Goal: Transaction & Acquisition: Purchase product/service

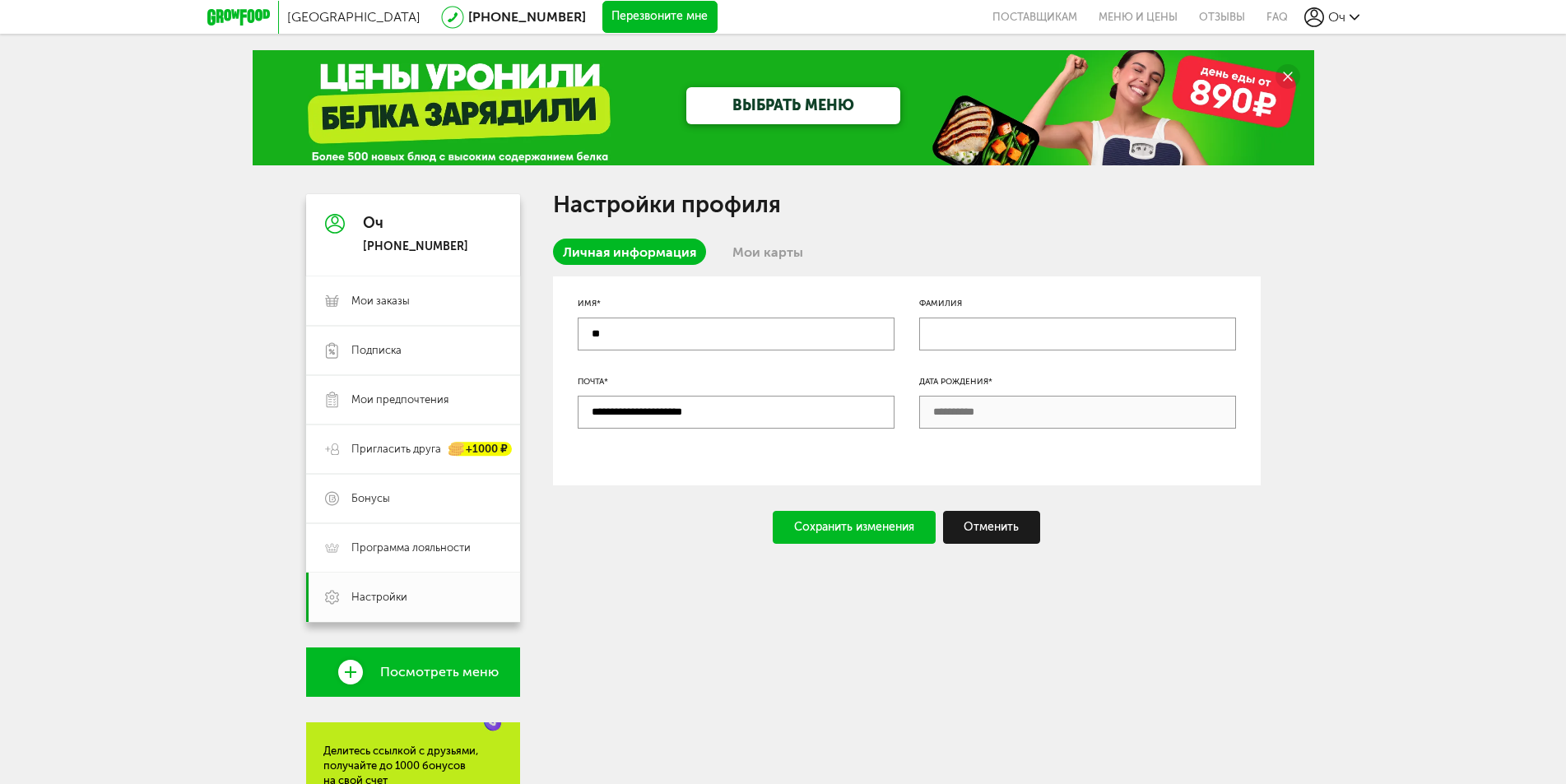
click at [233, 17] on icon at bounding box center [238, 17] width 63 height 16
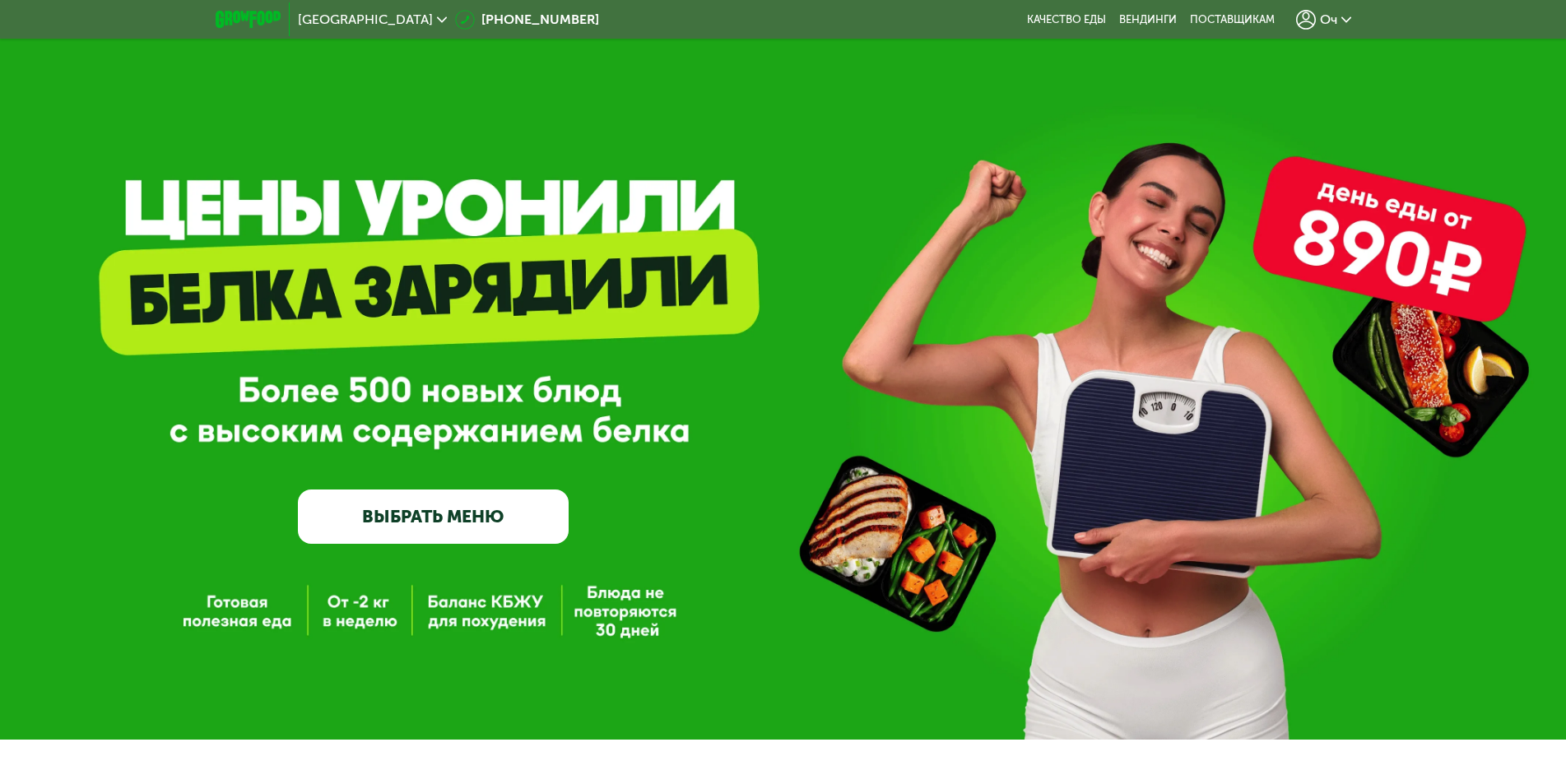
click at [489, 516] on link "ВЫБРАТЬ МЕНЮ" at bounding box center [433, 516] width 271 height 54
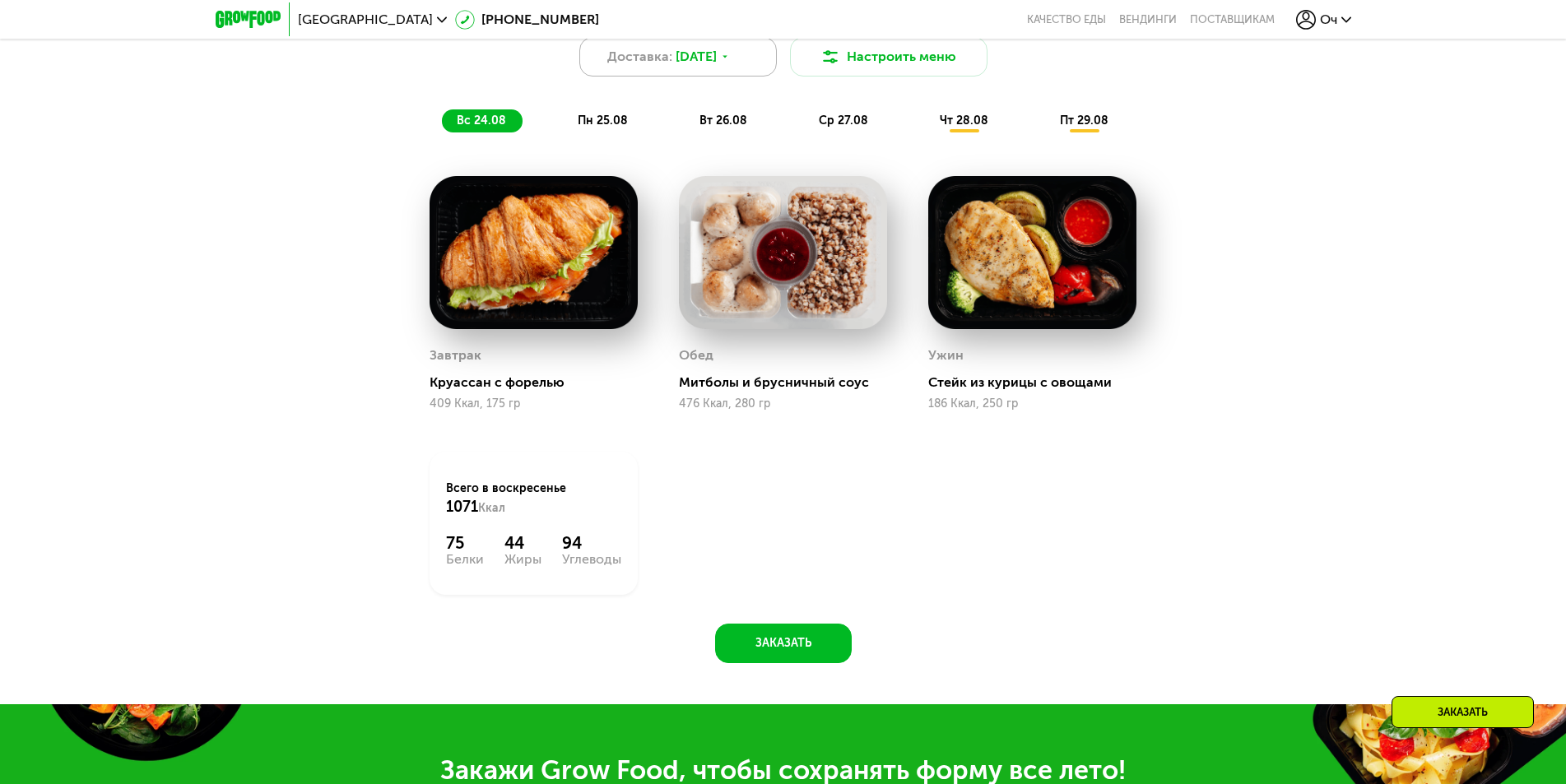
scroll to position [1152, 0]
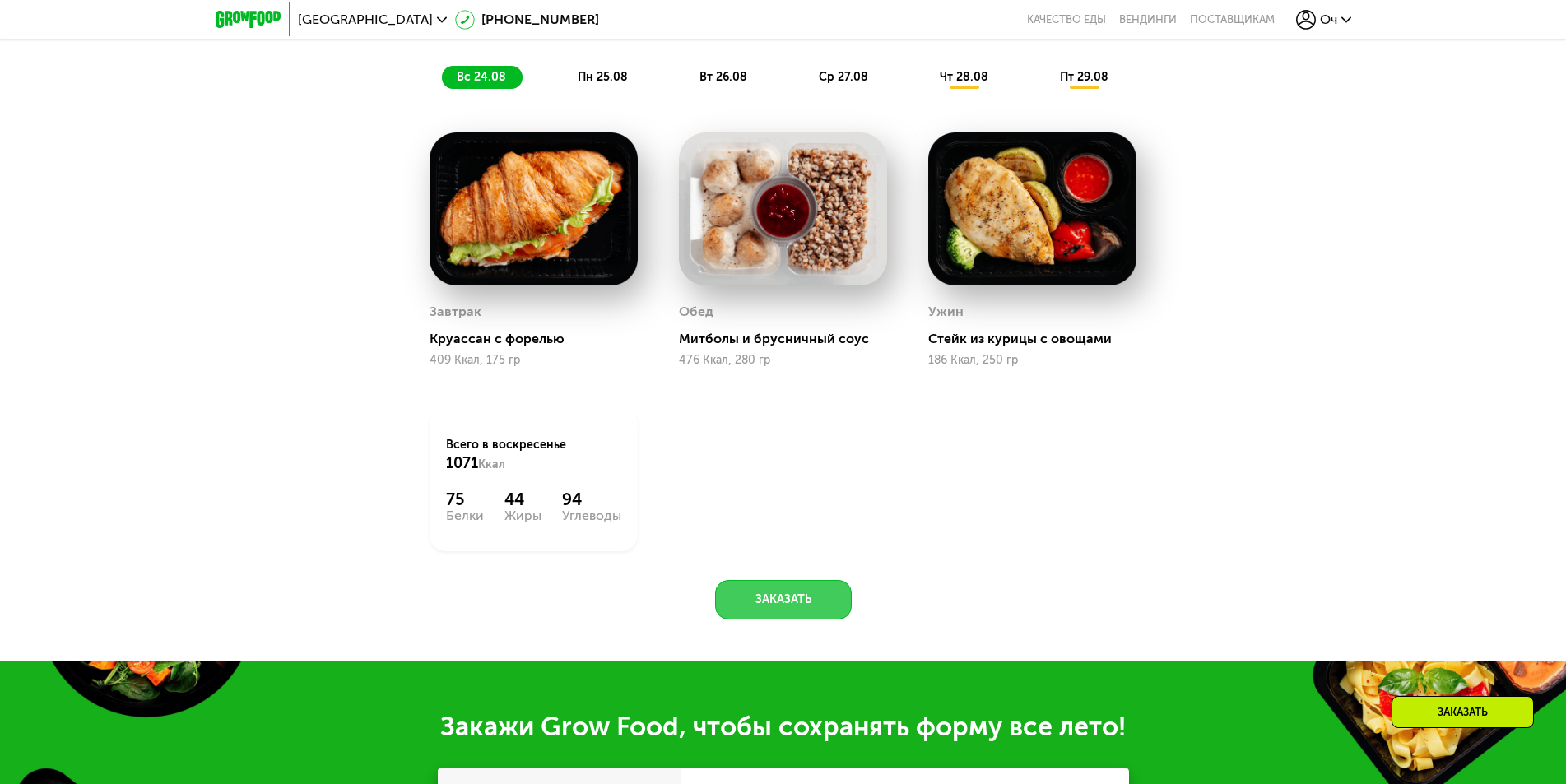
click at [768, 608] on button "Заказать" at bounding box center [783, 600] width 137 height 39
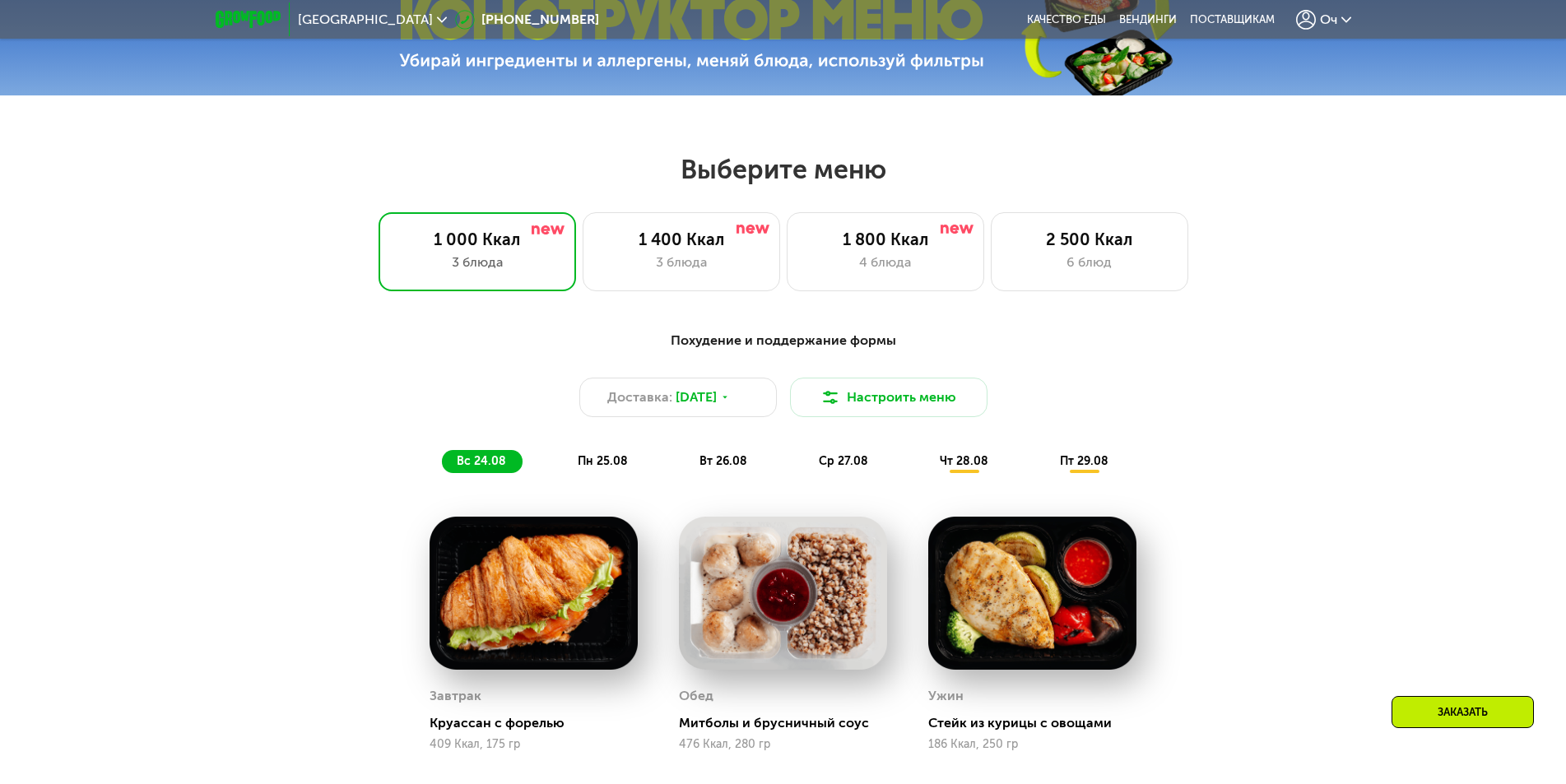
scroll to position [914, 0]
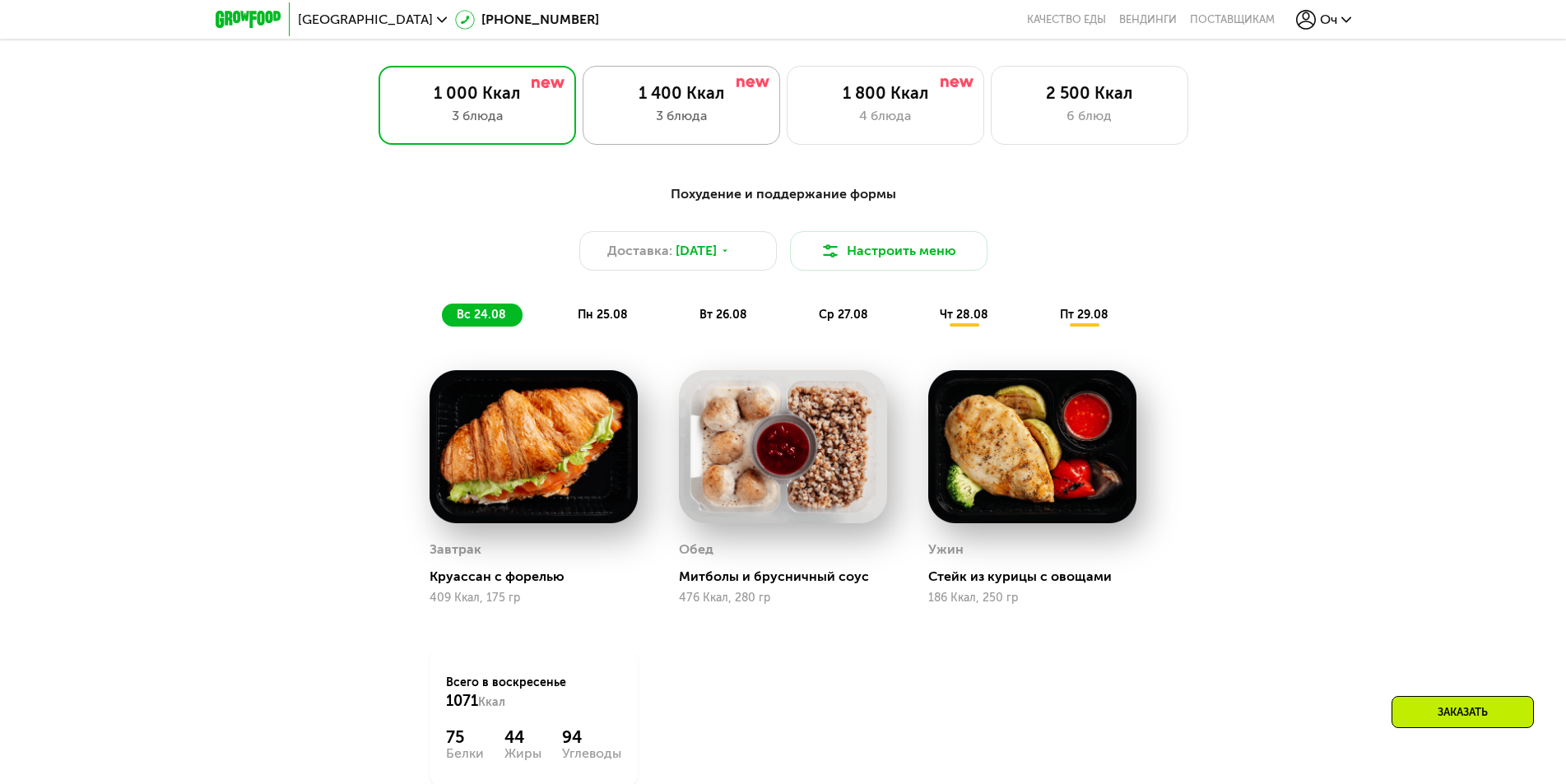
click at [697, 126] on div "3 блюда" at bounding box center [682, 116] width 163 height 20
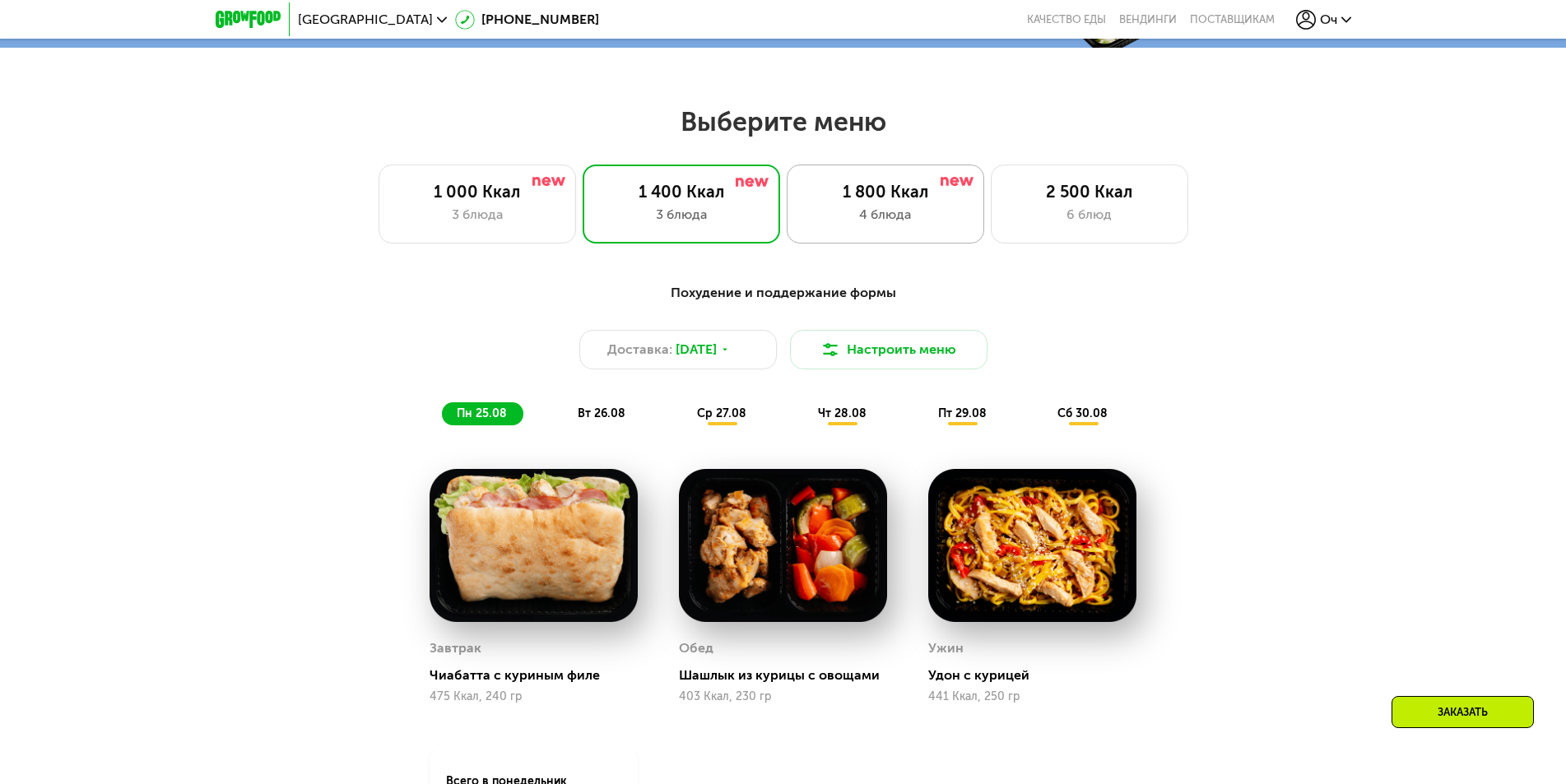
scroll to position [750, 0]
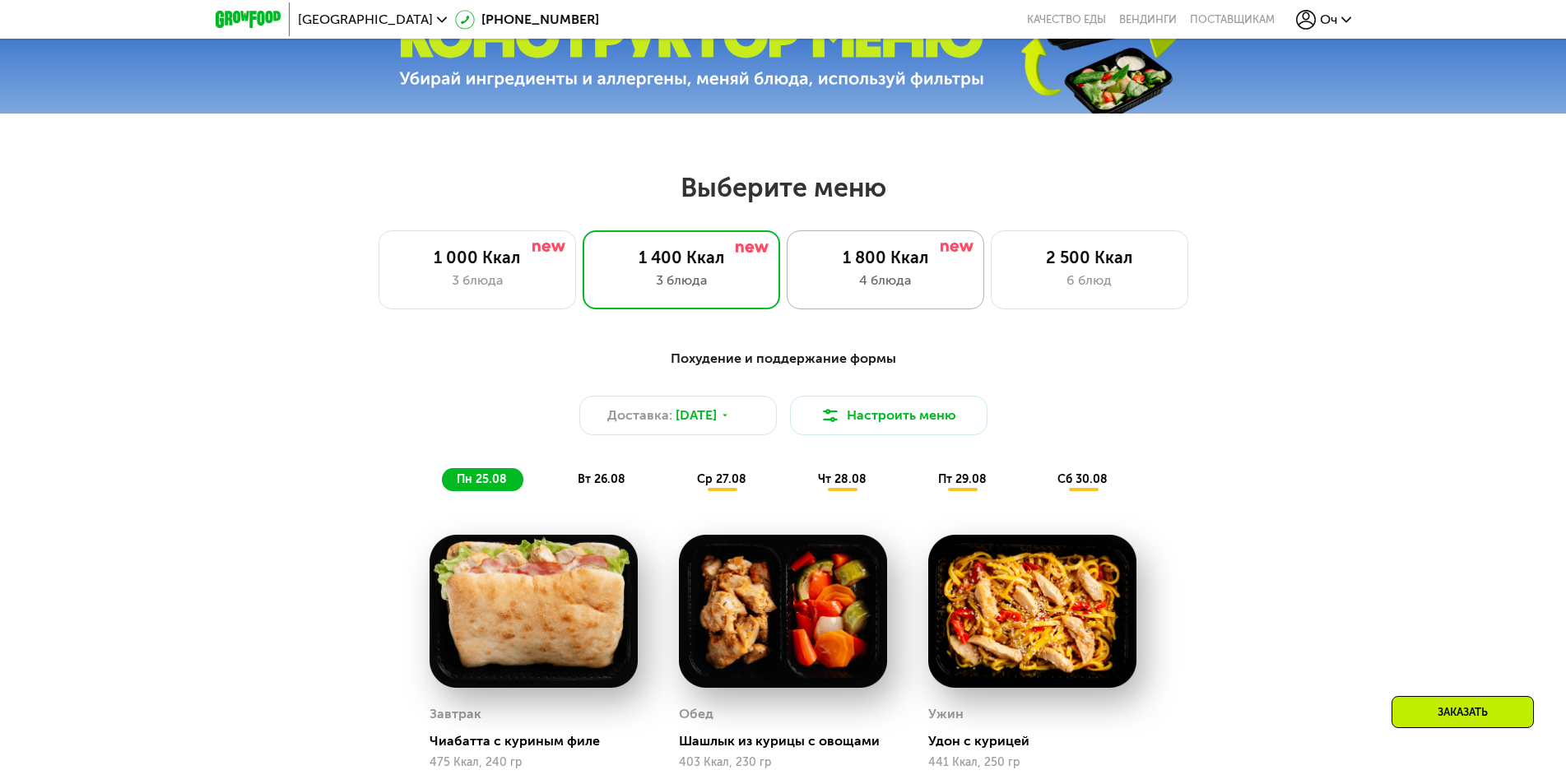
click at [878, 276] on div "4 блюда" at bounding box center [885, 280] width 163 height 20
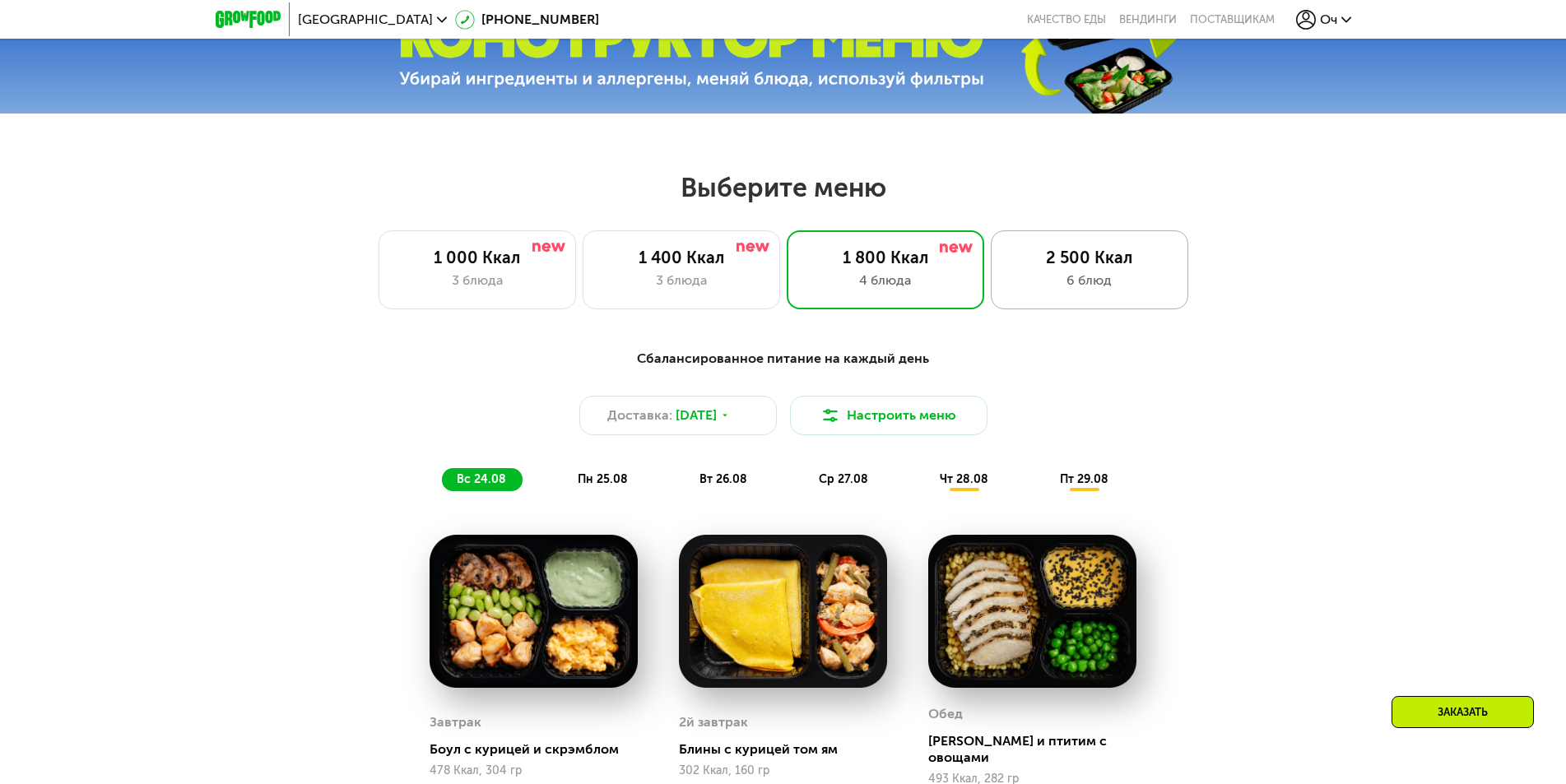
click at [1104, 277] on div "6 блюд" at bounding box center [1090, 280] width 163 height 20
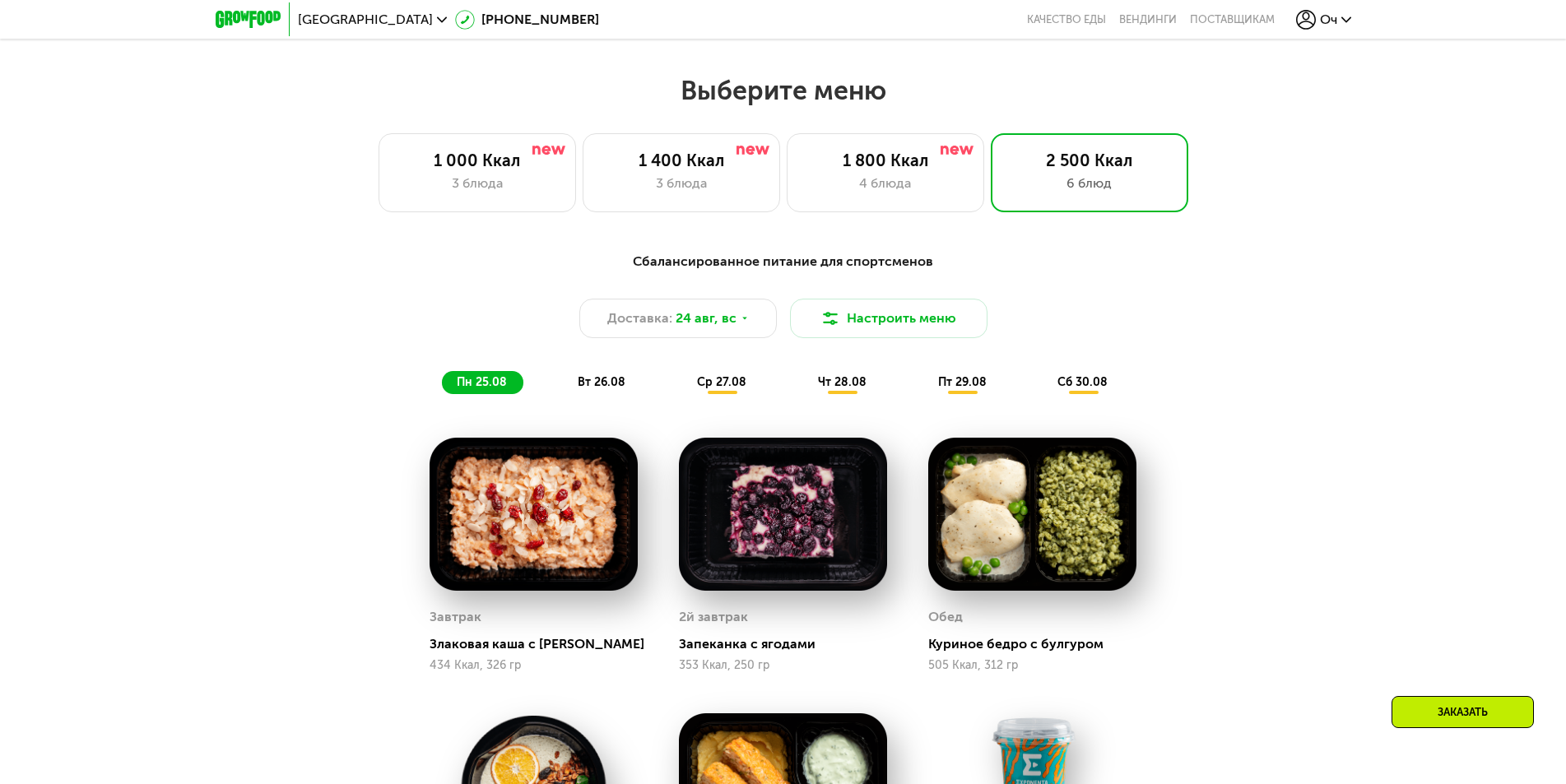
scroll to position [1326, 0]
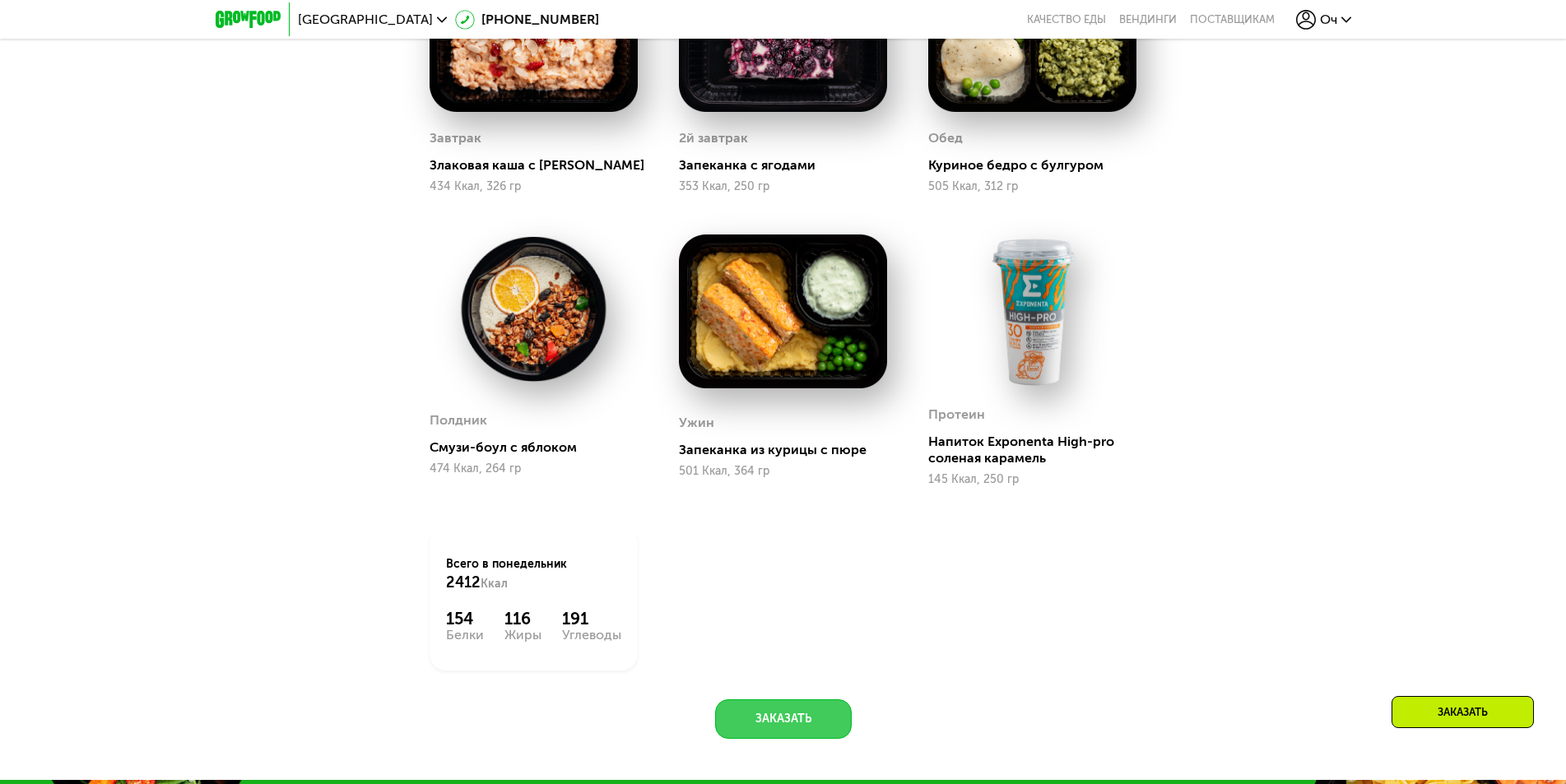
click at [777, 730] on button "Заказать" at bounding box center [783, 719] width 137 height 39
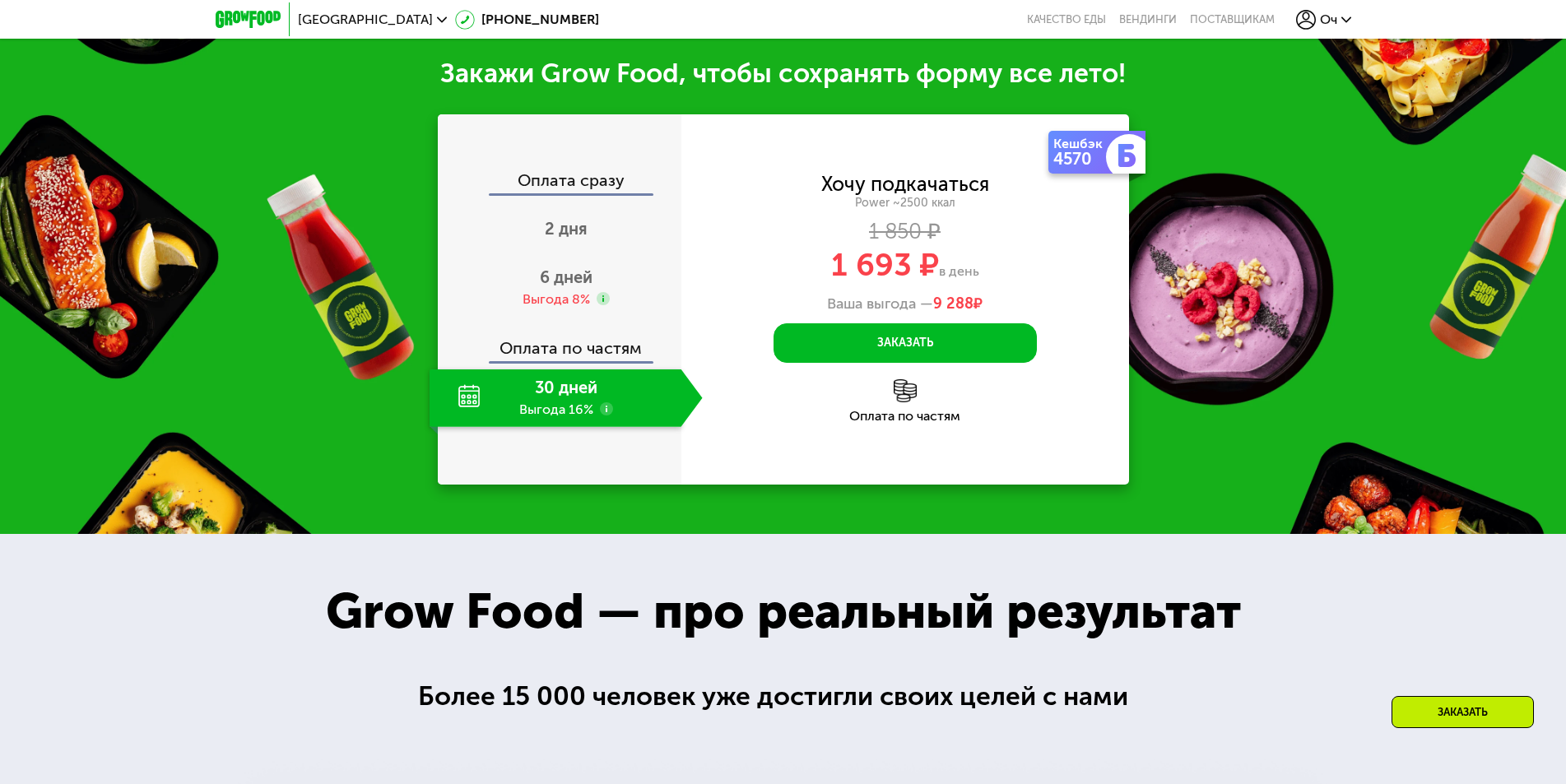
scroll to position [2111, 0]
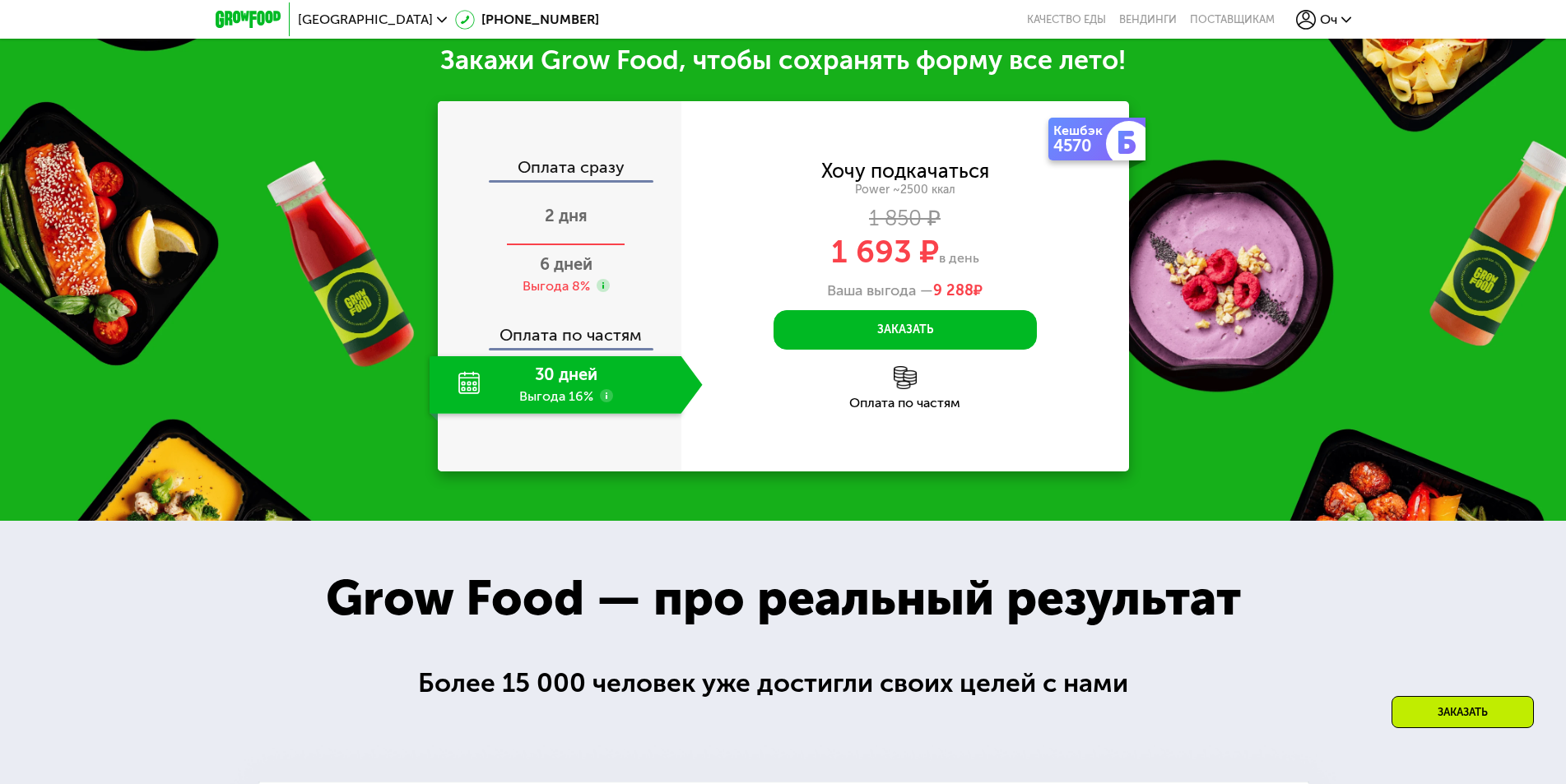
click at [546, 217] on span "2 дня" at bounding box center [566, 215] width 43 height 20
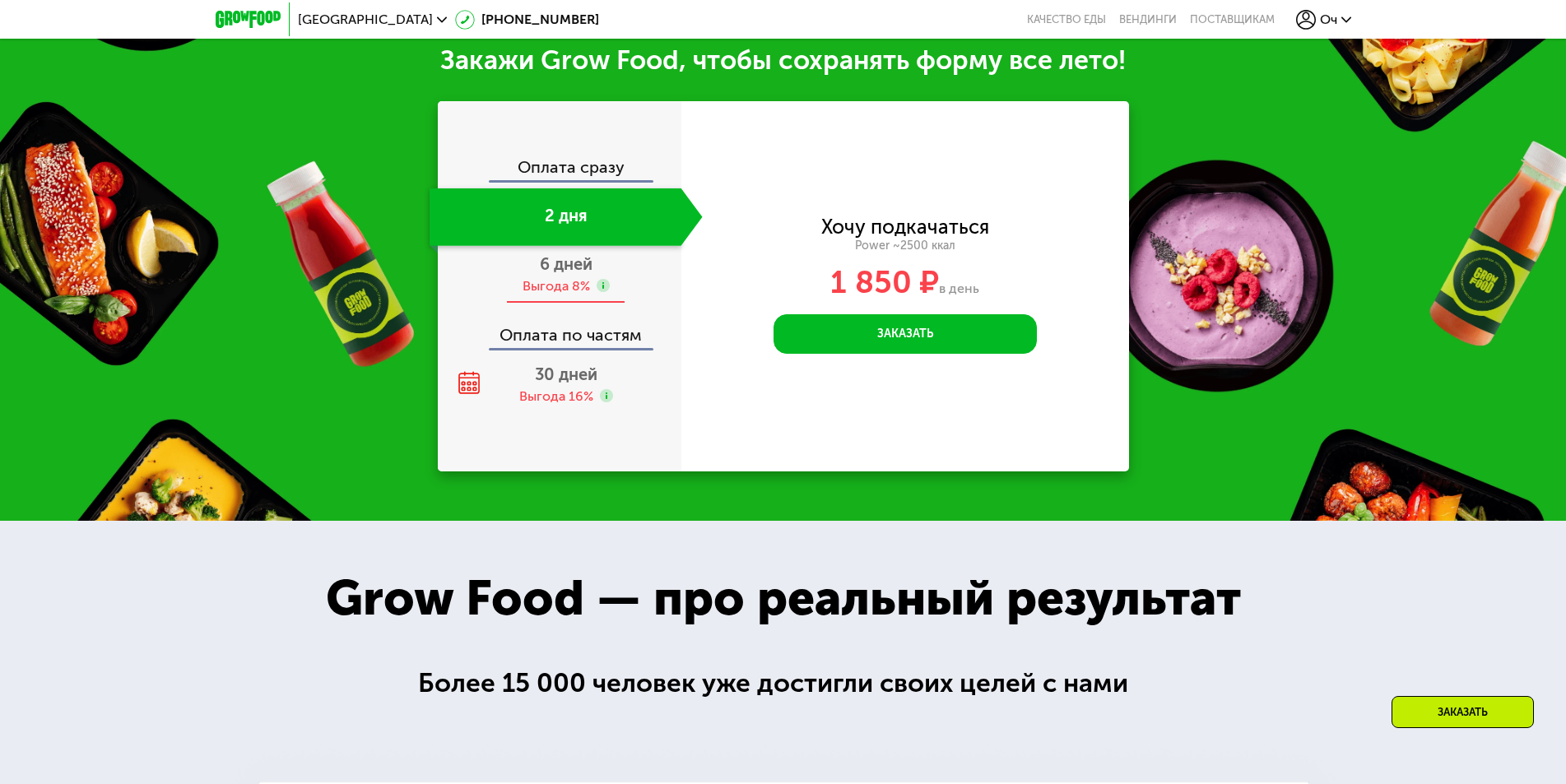
click at [561, 283] on div "Выгода 8%" at bounding box center [556, 286] width 68 height 18
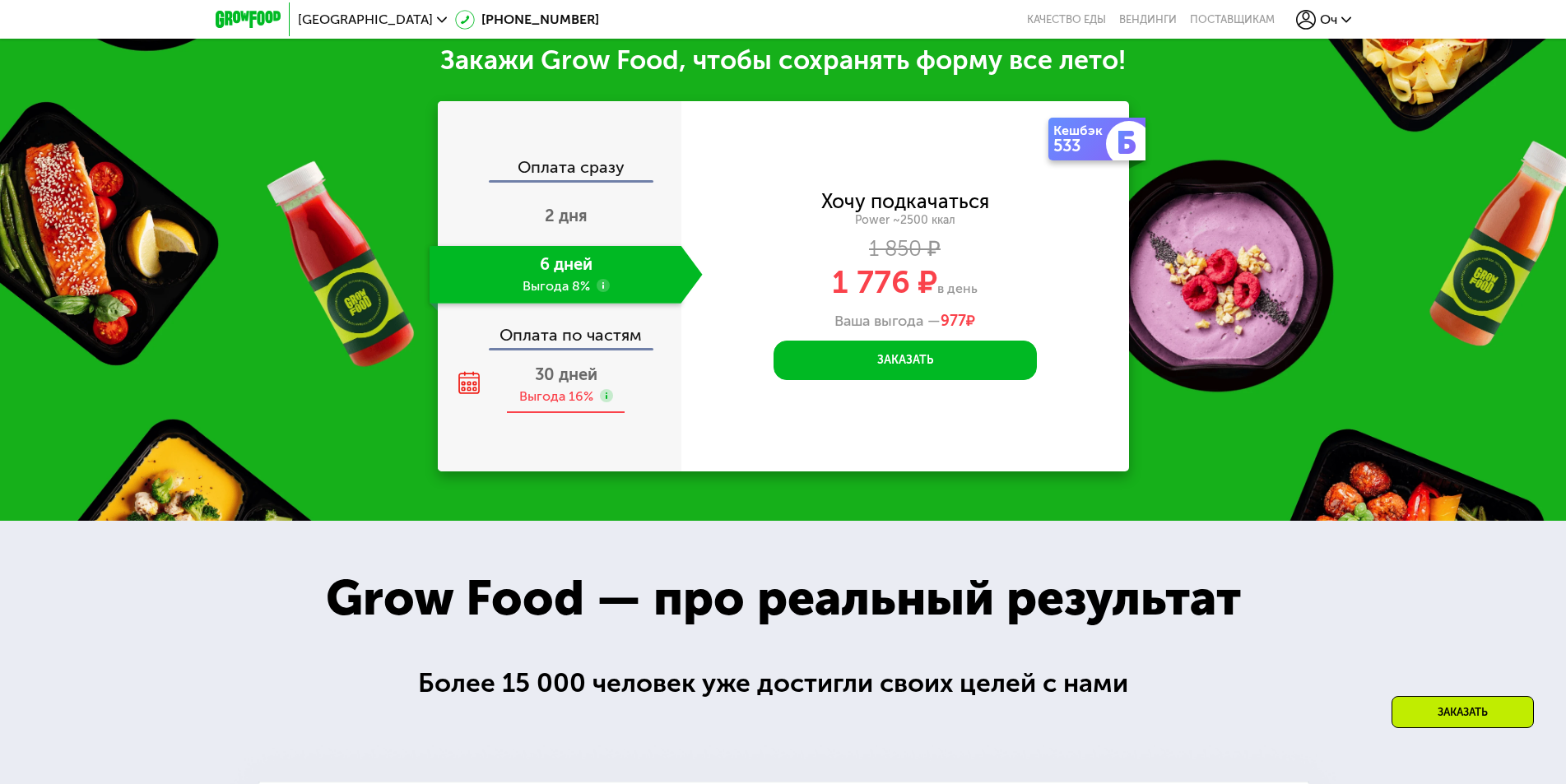
click at [578, 380] on span "30 дней" at bounding box center [566, 374] width 63 height 20
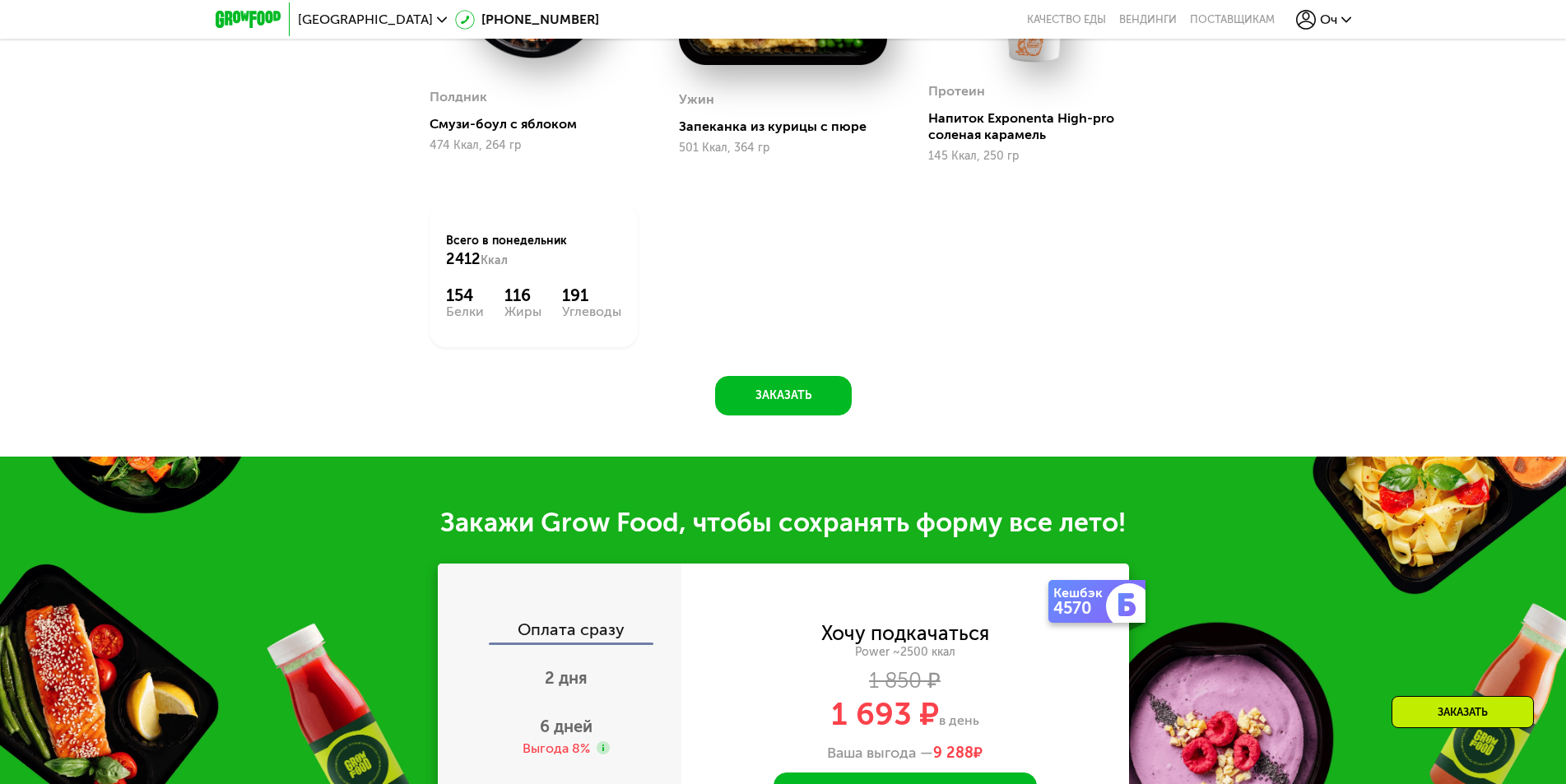
scroll to position [1288, 0]
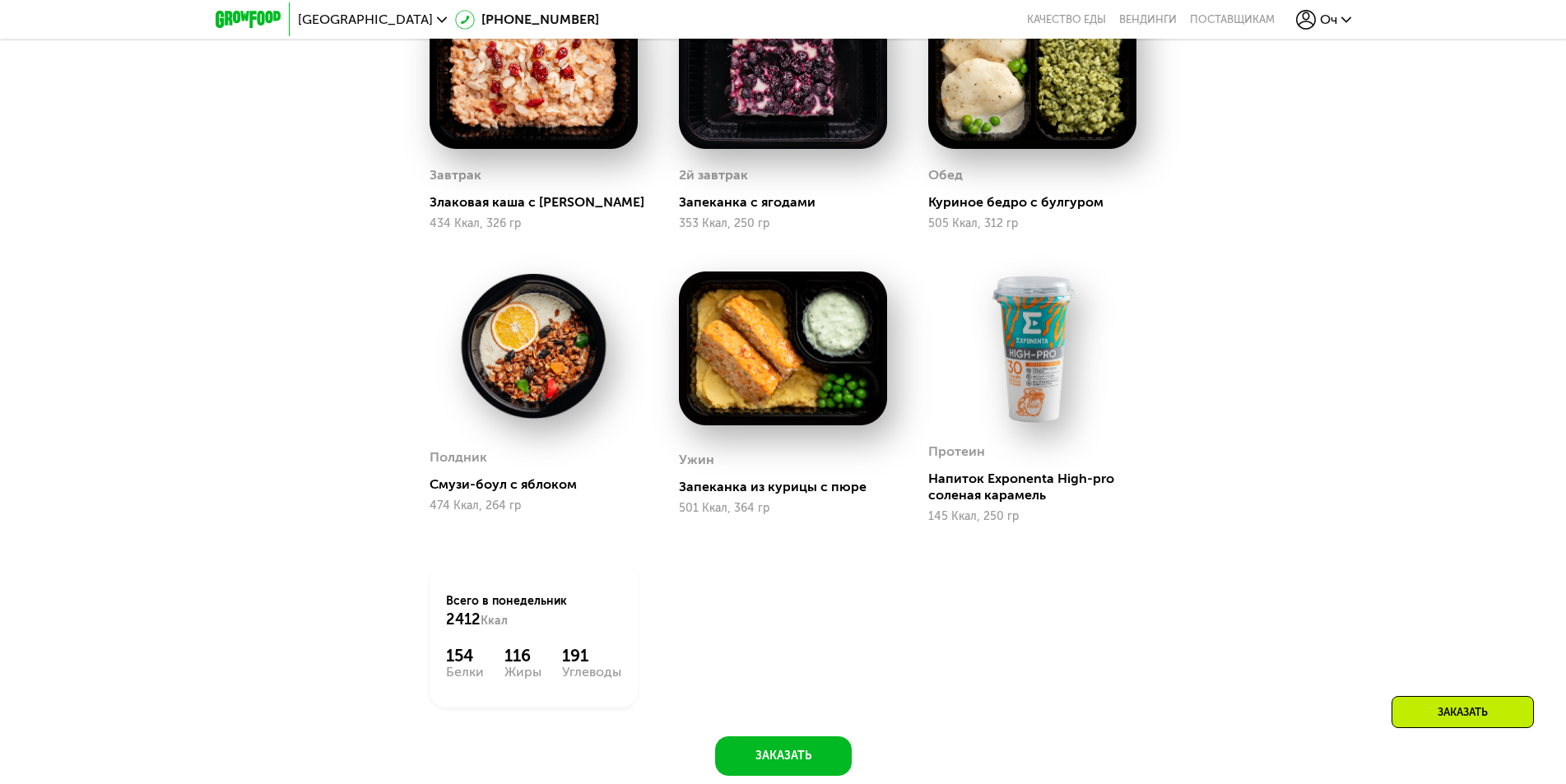
click at [241, 23] on img at bounding box center [248, 19] width 65 height 17
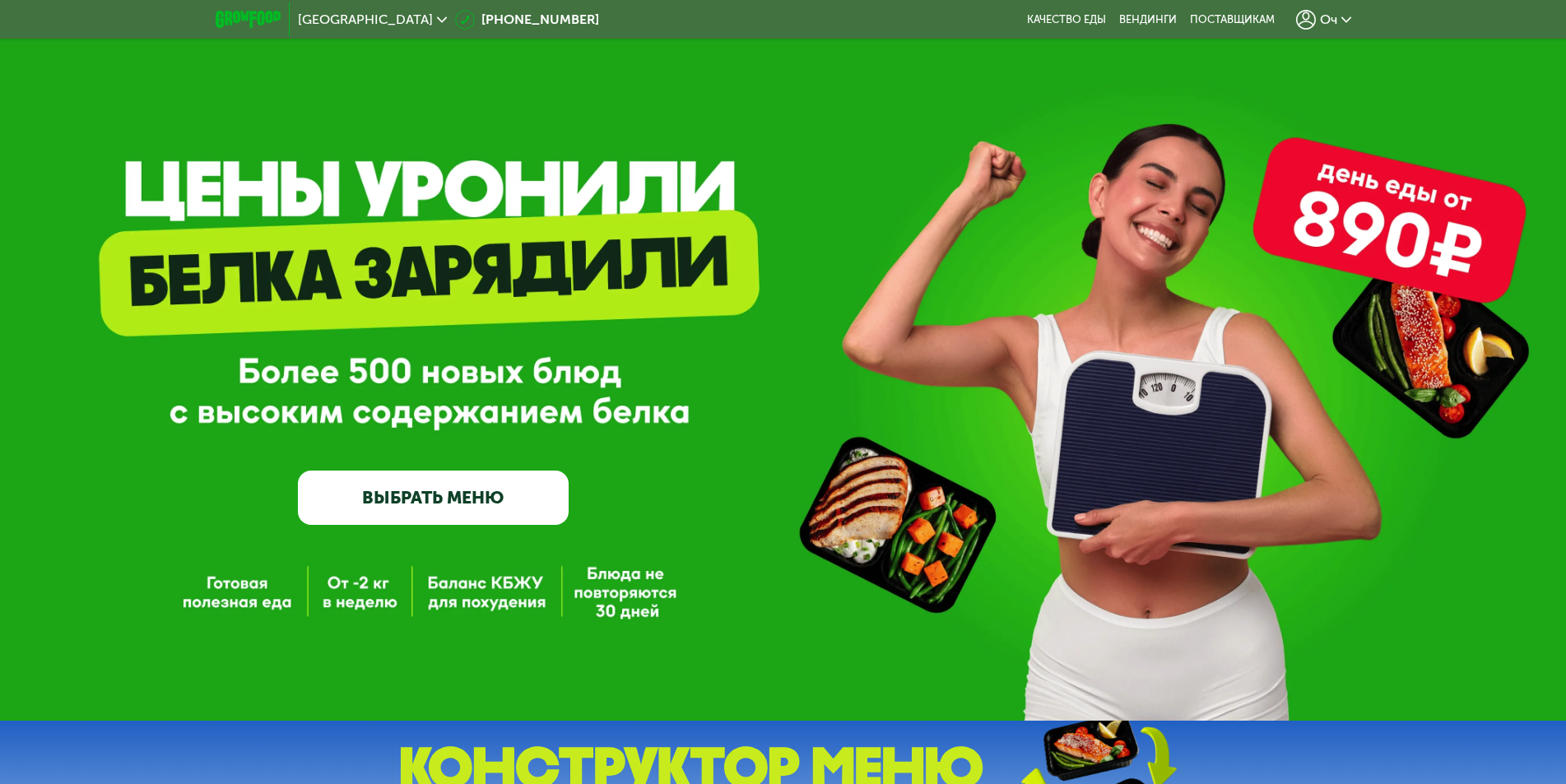
scroll to position [0, 0]
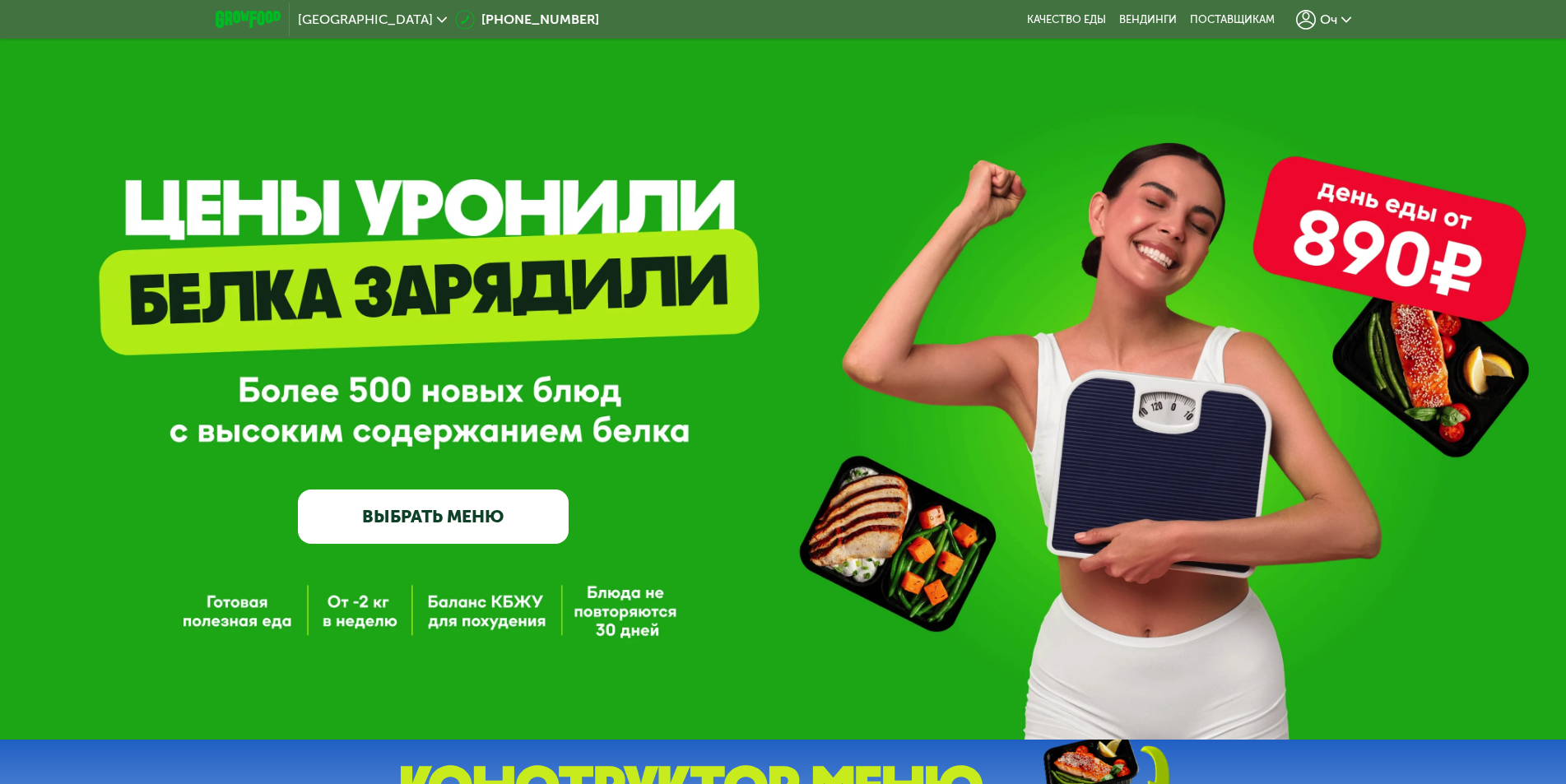
click at [497, 543] on link "ВЫБРАТЬ МЕНЮ" at bounding box center [433, 516] width 271 height 54
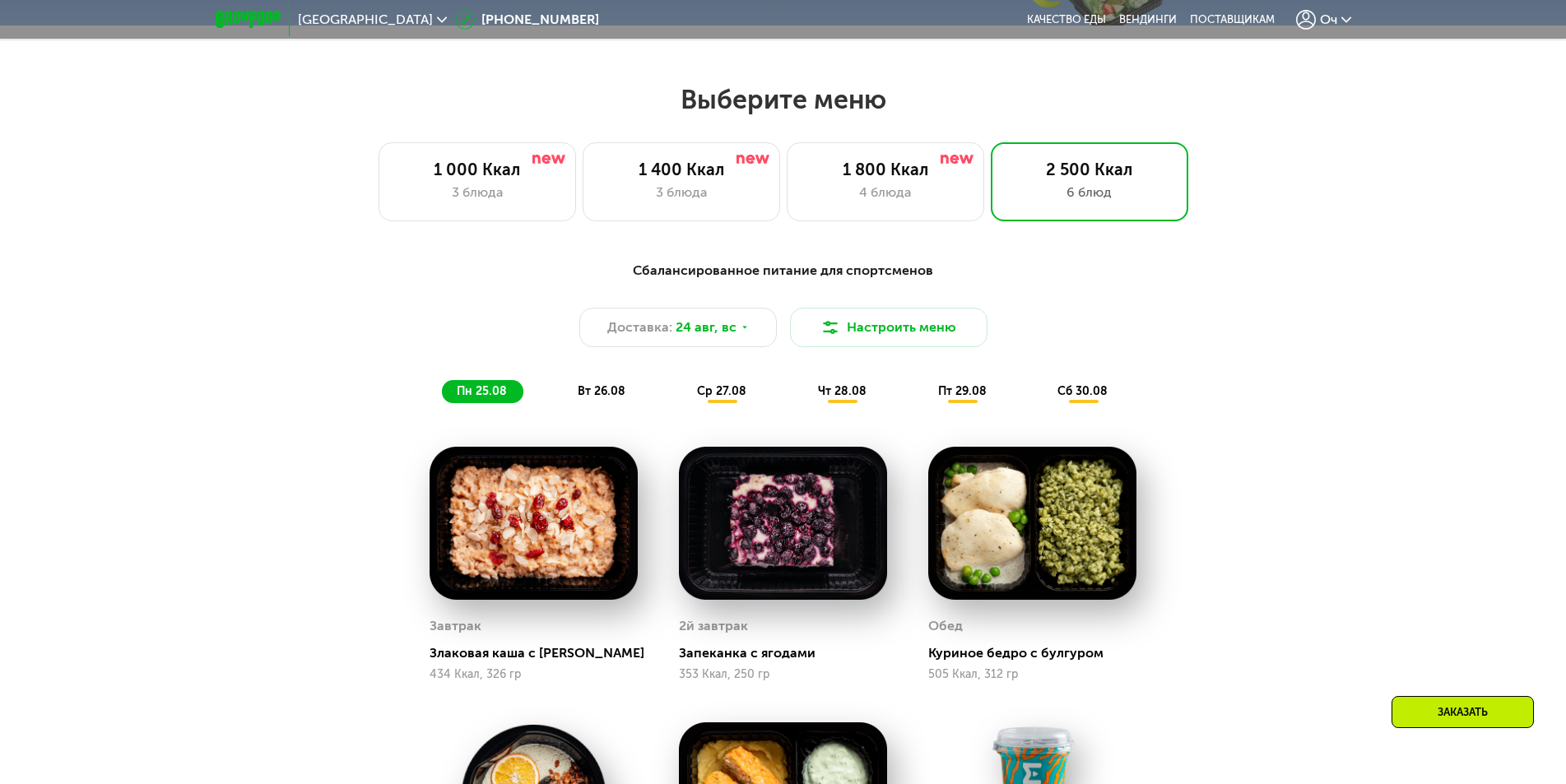
scroll to position [888, 0]
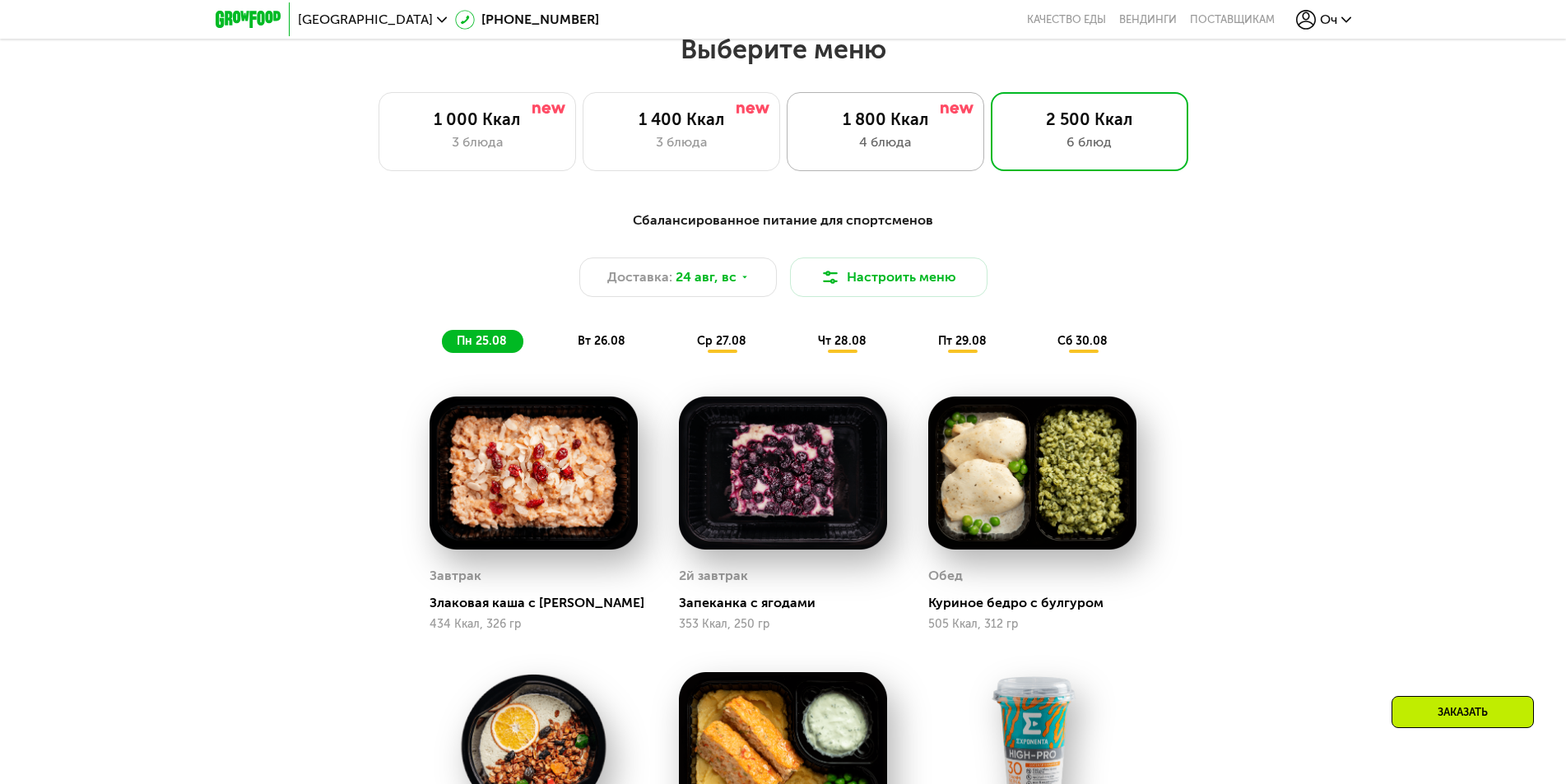
click at [884, 129] on div "1 800 Ккал" at bounding box center [885, 119] width 163 height 20
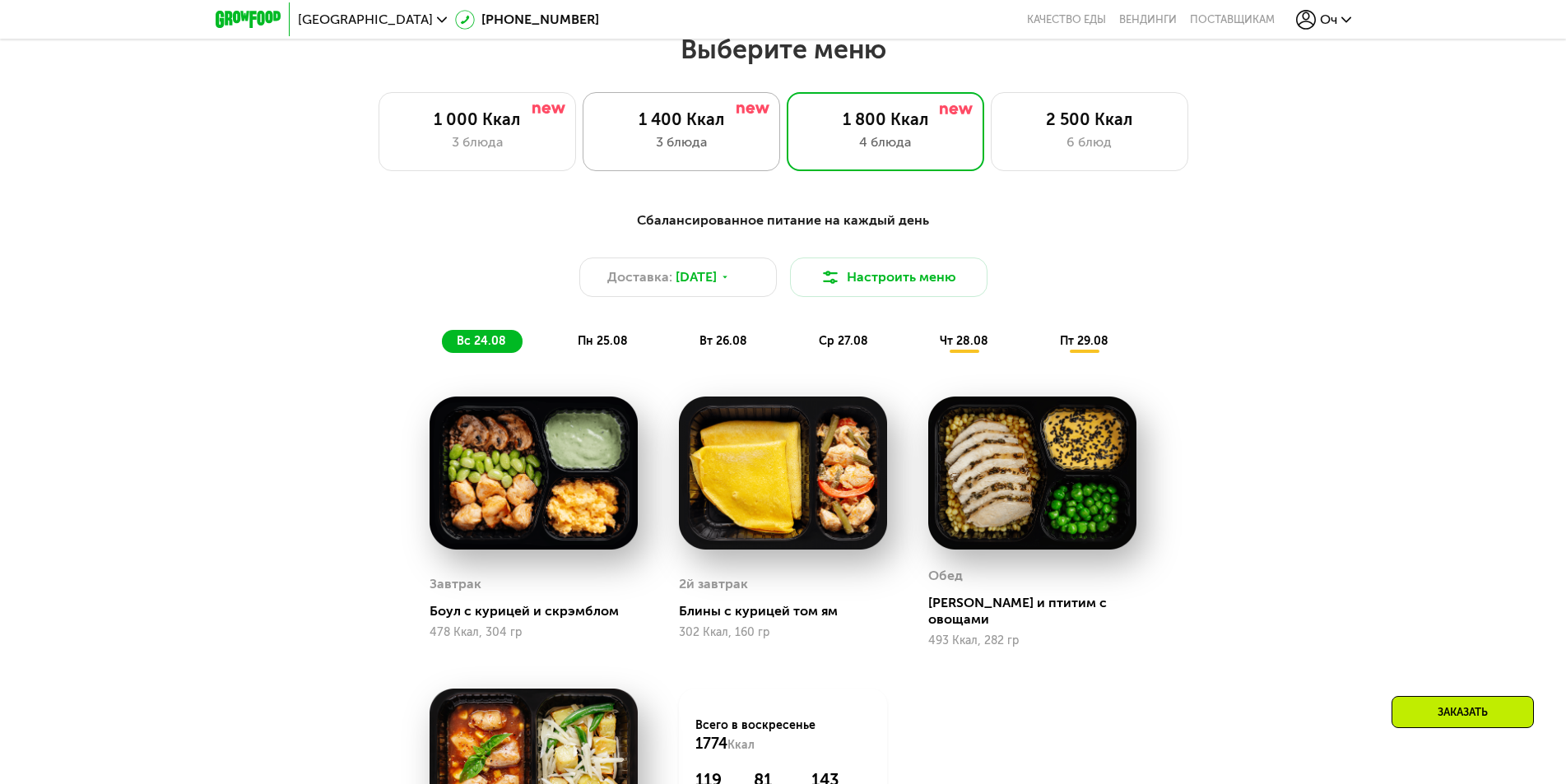
click at [708, 139] on div "3 блюда" at bounding box center [682, 142] width 163 height 20
